Goal: Information Seeking & Learning: Learn about a topic

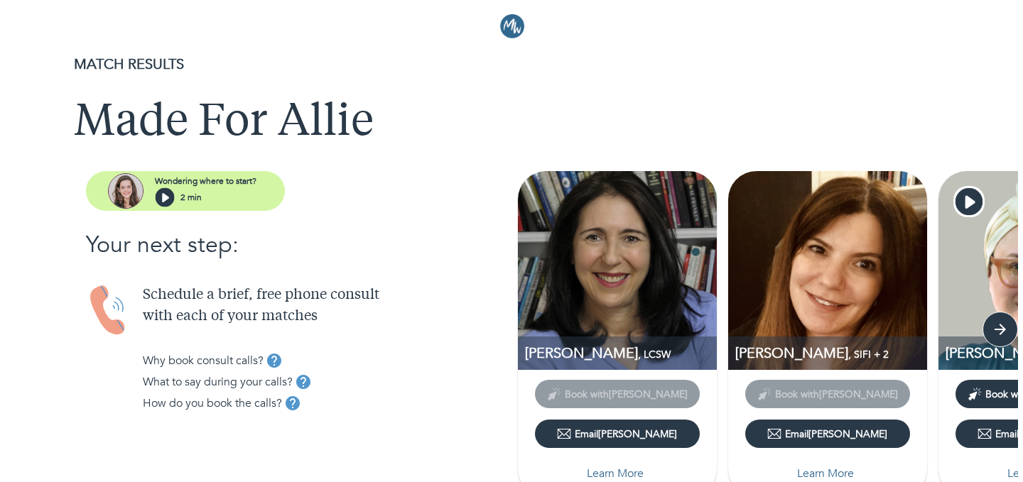
scroll to position [71, 0]
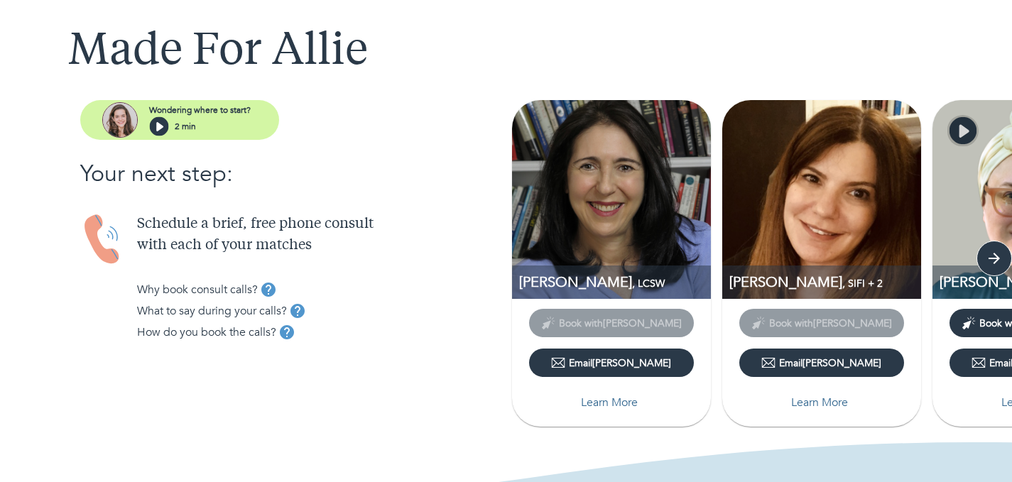
click at [956, 129] on icon "button" at bounding box center [962, 130] width 27 height 27
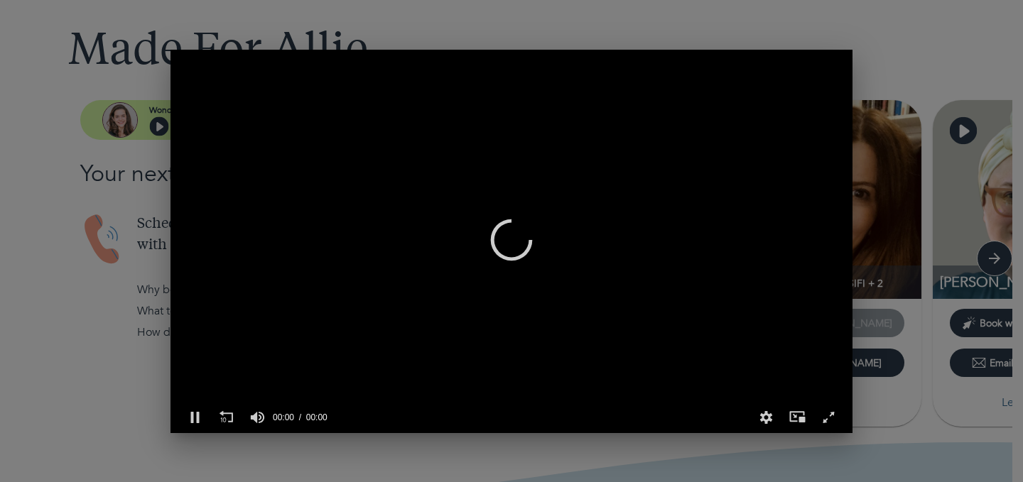
scroll to position [0, 671]
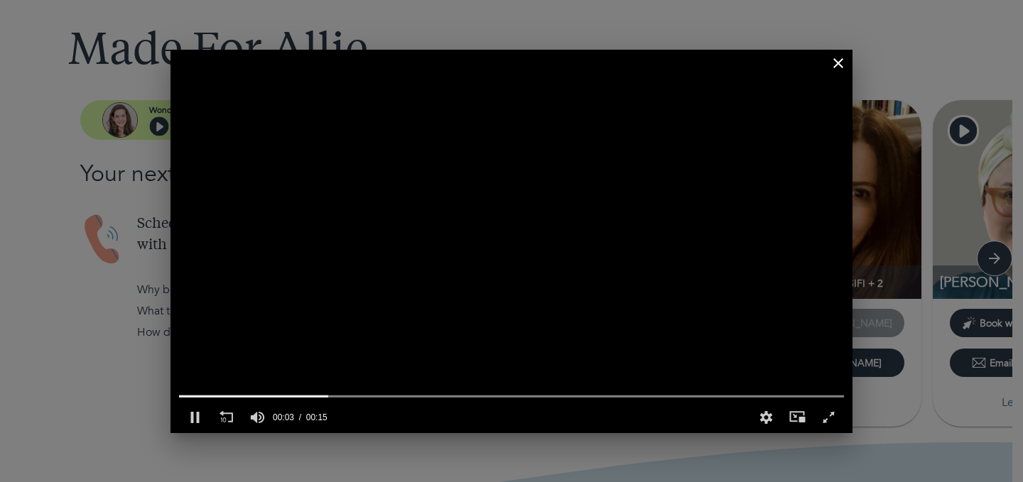
click at [838, 72] on div at bounding box center [511, 63] width 682 height 26
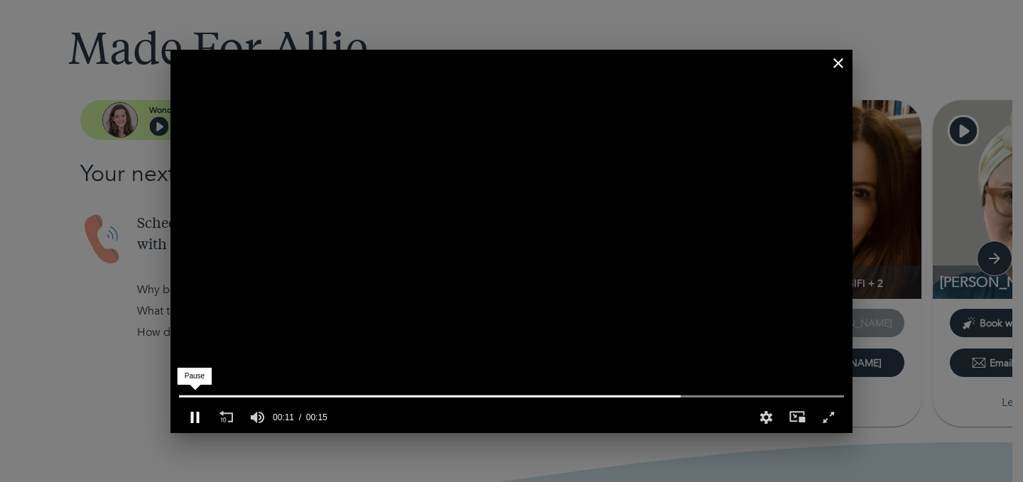
click at [190, 413] on div "Pause" at bounding box center [194, 417] width 31 height 31
click at [887, 46] on div "0 of 15 seconds Volume 90% Press shift question mark to access a list of keyboa…" at bounding box center [511, 241] width 1023 height 482
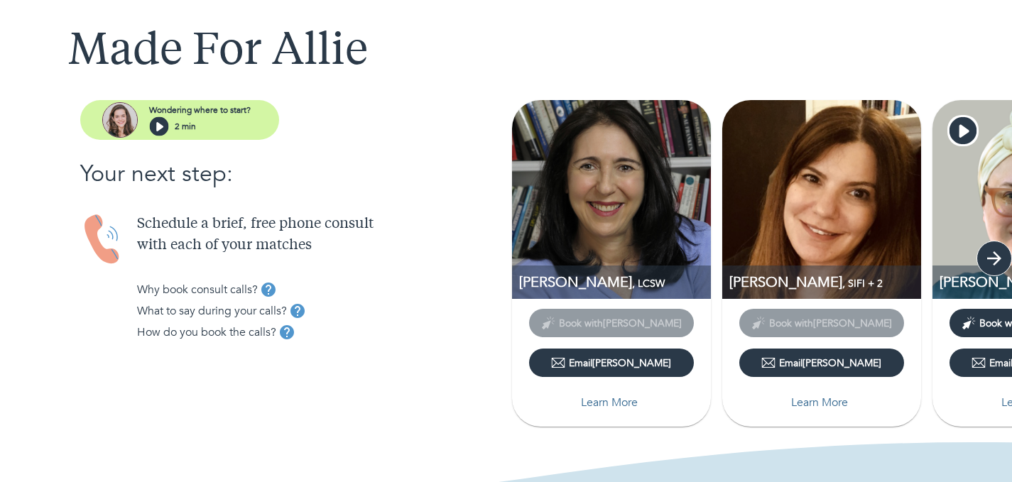
click at [1000, 258] on icon "button" at bounding box center [994, 258] width 14 height 14
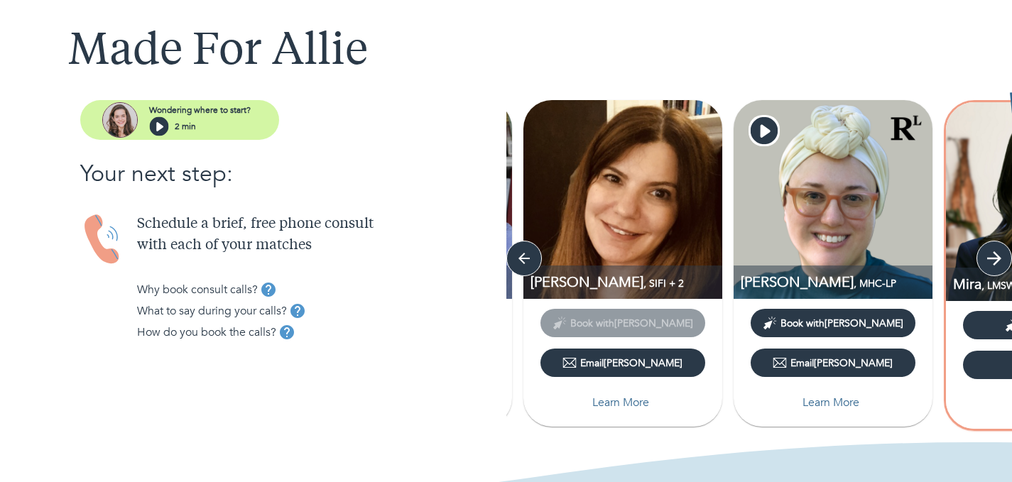
click at [1000, 258] on icon "button" at bounding box center [994, 258] width 14 height 14
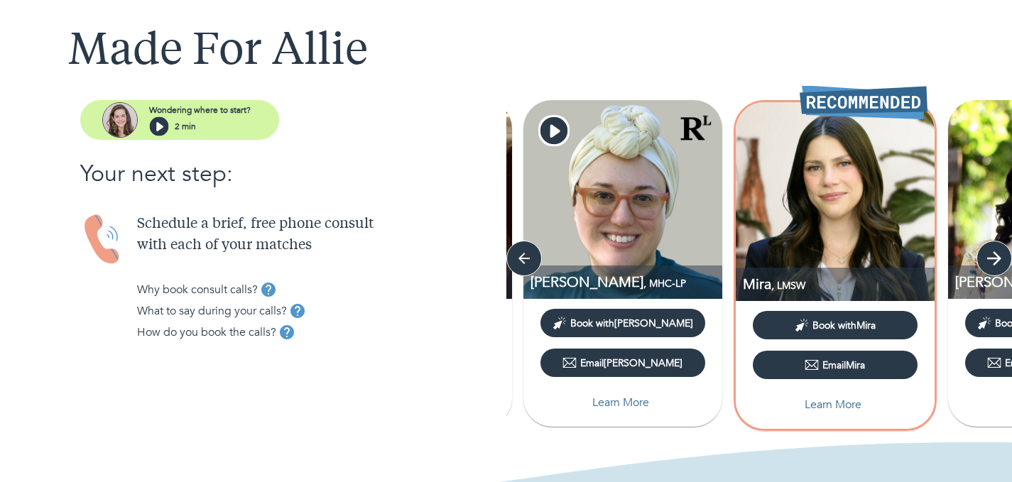
click at [1000, 258] on icon "button" at bounding box center [994, 258] width 14 height 14
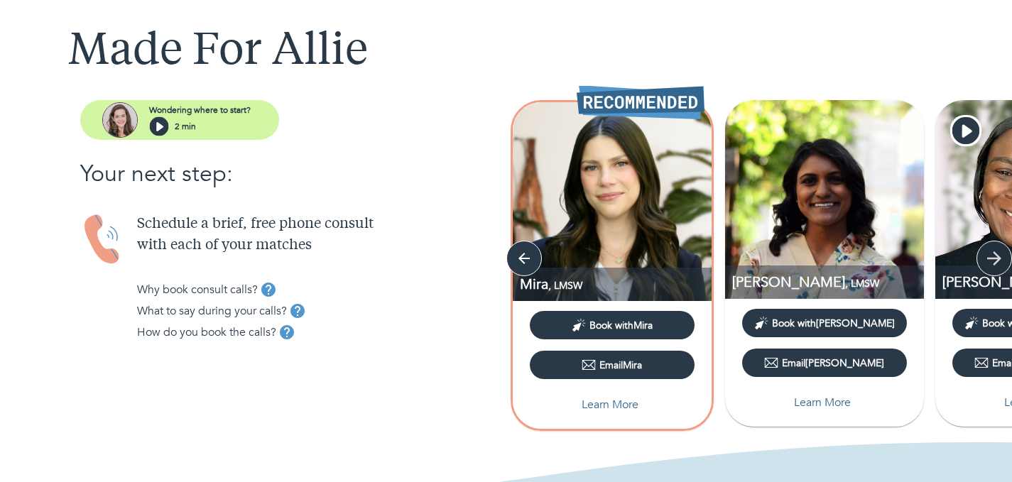
click at [1000, 258] on icon "button" at bounding box center [994, 258] width 14 height 14
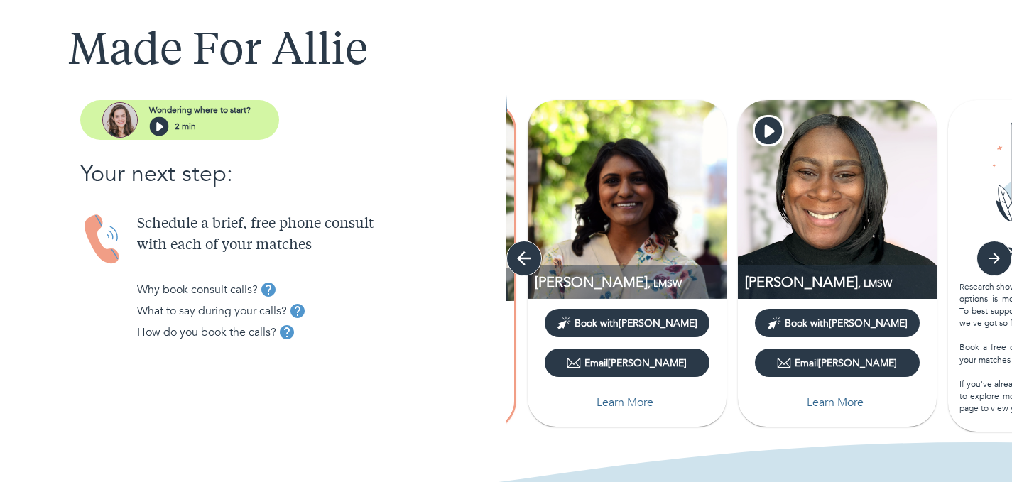
click at [520, 259] on icon "button" at bounding box center [524, 258] width 14 height 14
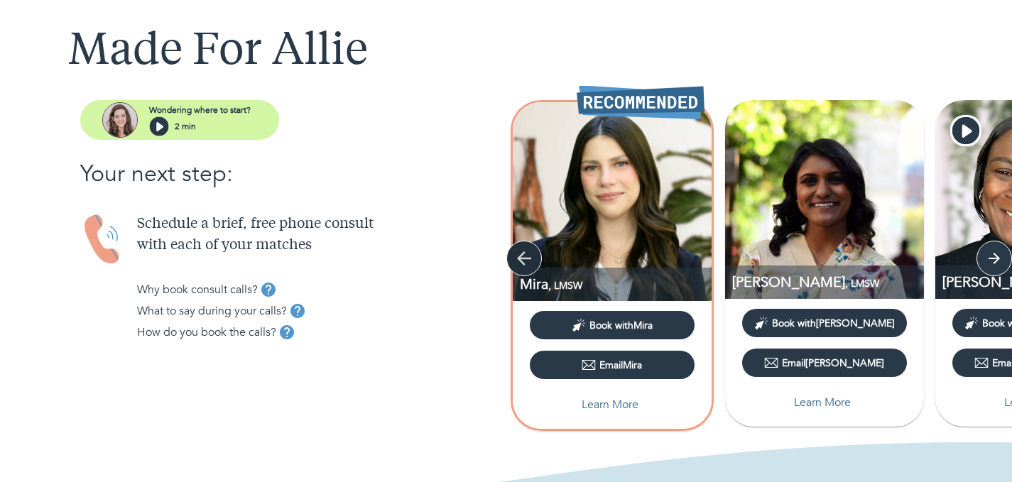
click at [520, 259] on icon "button" at bounding box center [524, 258] width 14 height 14
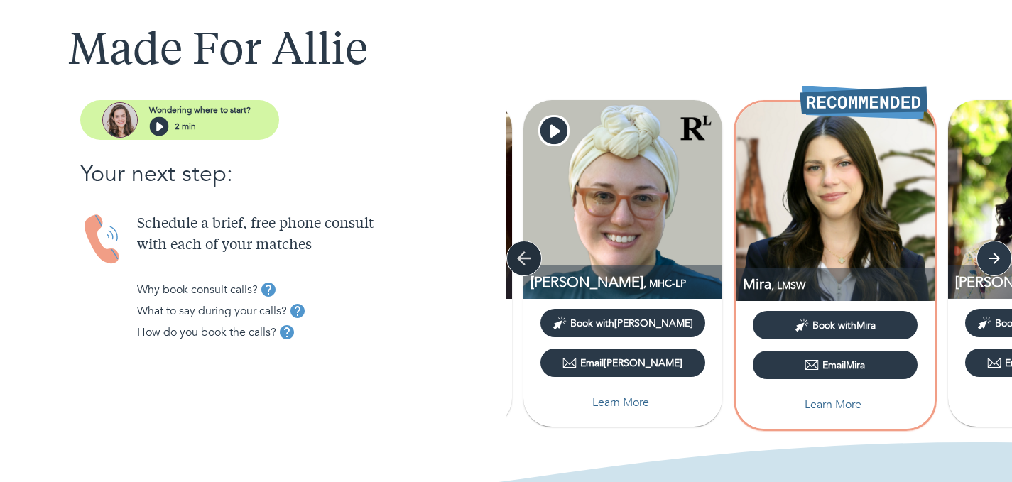
click at [520, 251] on icon "button" at bounding box center [524, 258] width 21 height 21
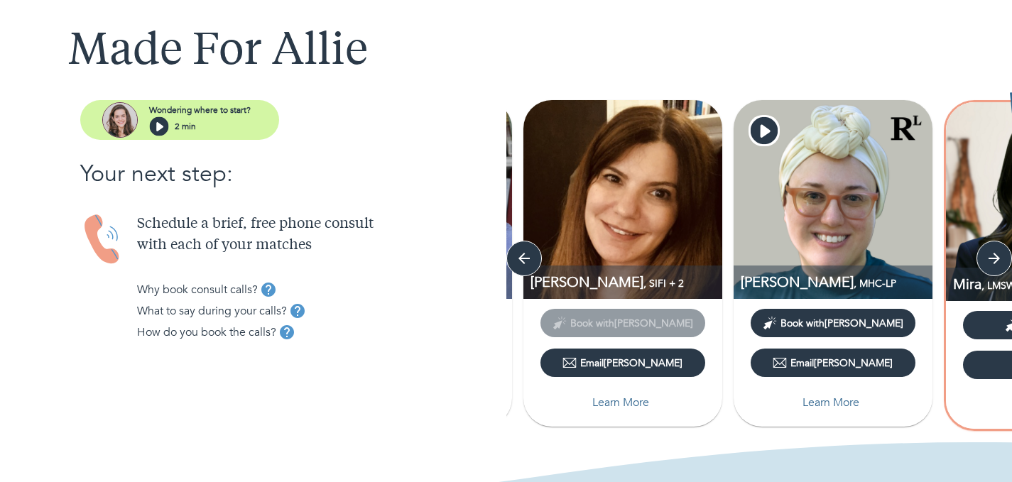
click at [698, 135] on img at bounding box center [623, 199] width 199 height 199
click at [659, 207] on img at bounding box center [623, 199] width 199 height 199
click at [640, 401] on p "Learn More" at bounding box center [620, 402] width 57 height 17
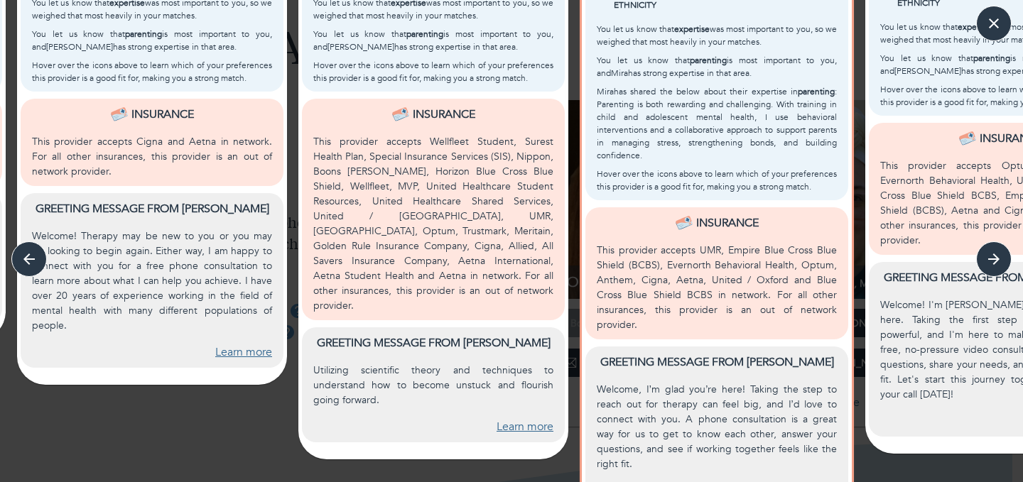
scroll to position [568, 0]
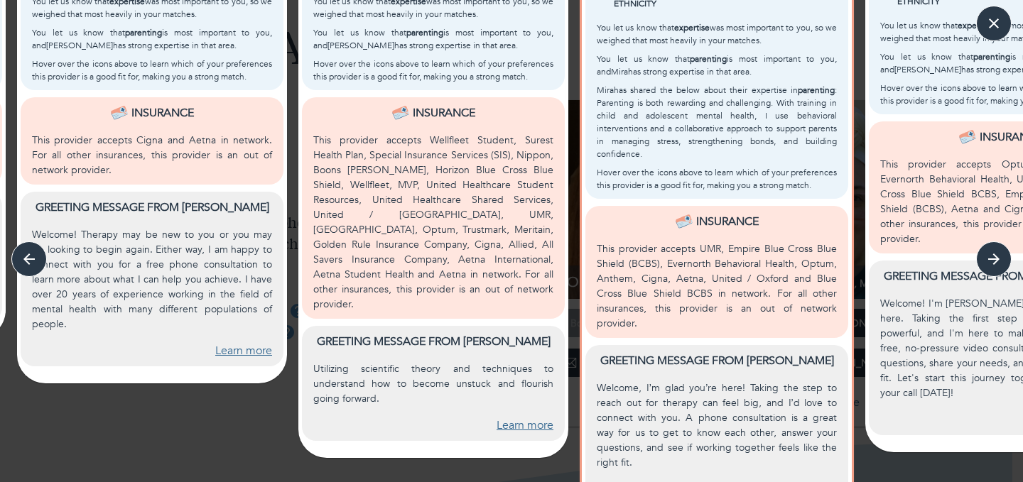
click at [242, 346] on link "Learn more" at bounding box center [243, 351] width 57 height 16
click at [997, 251] on icon "button" at bounding box center [993, 259] width 21 height 21
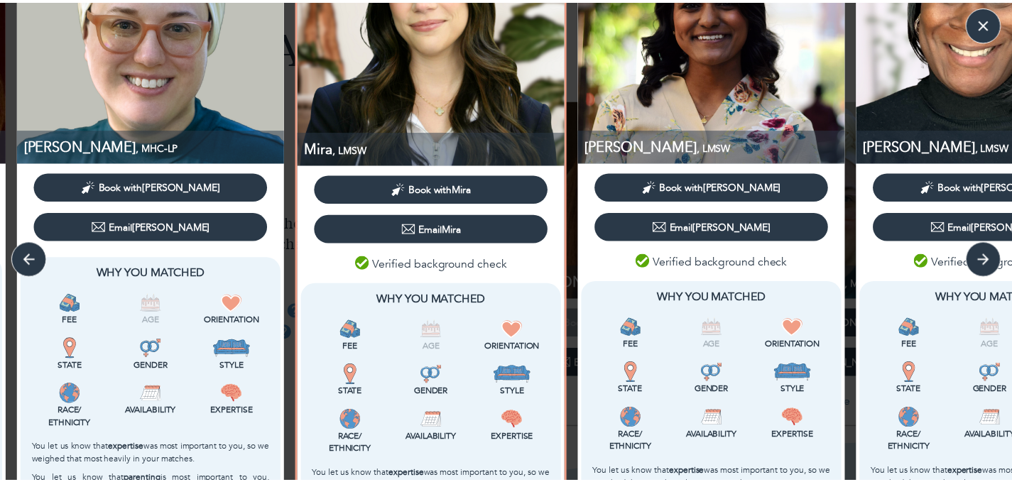
scroll to position [0, 0]
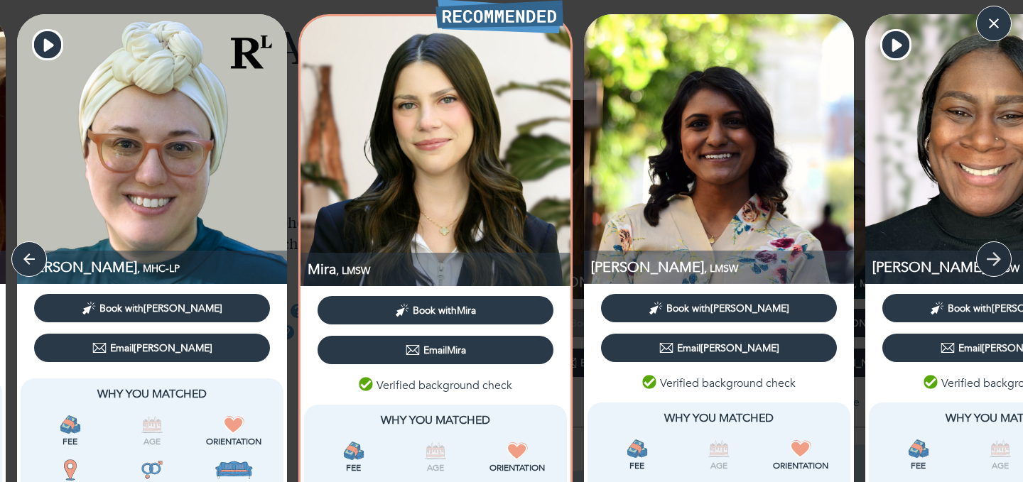
click at [995, 263] on icon "button" at bounding box center [994, 259] width 14 height 14
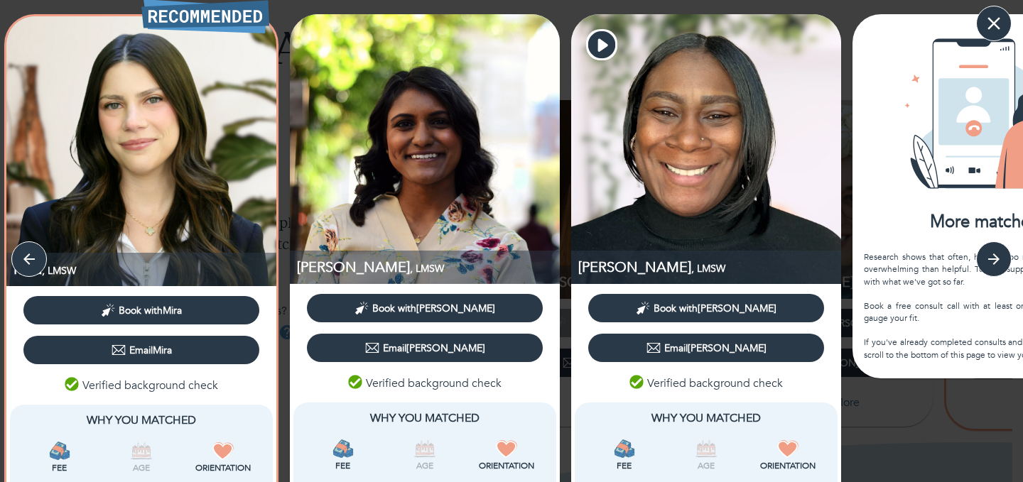
click at [1002, 23] on icon "button" at bounding box center [993, 23] width 21 height 21
